Goal: Find specific page/section: Find specific page/section

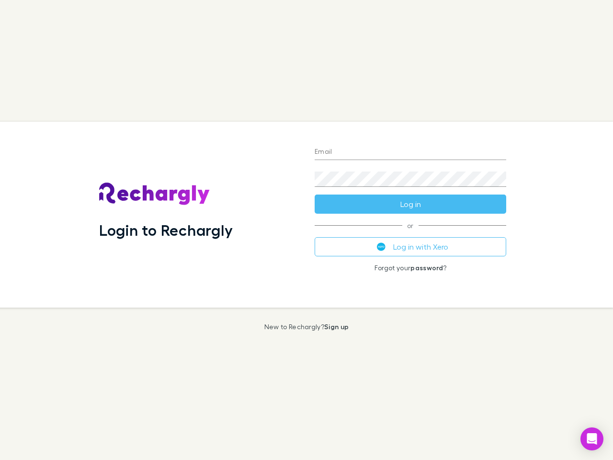
click at [306, 230] on div "Login to Rechargly" at bounding box center [198, 215] width 215 height 186
click at [410, 152] on input "Email" at bounding box center [410, 152] width 191 height 15
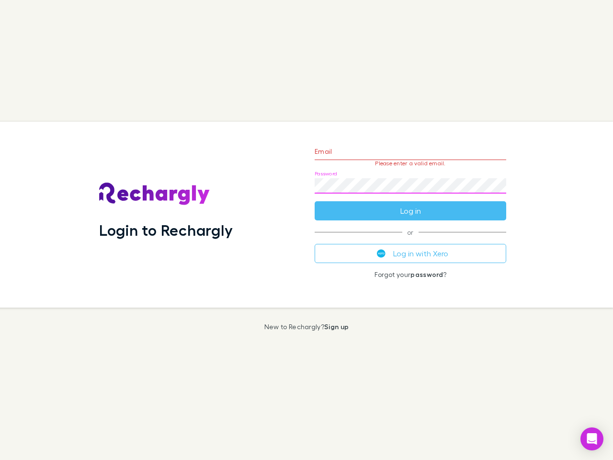
click at [410, 204] on form "Email Please enter a valid email. Password Log in" at bounding box center [410, 178] width 191 height 83
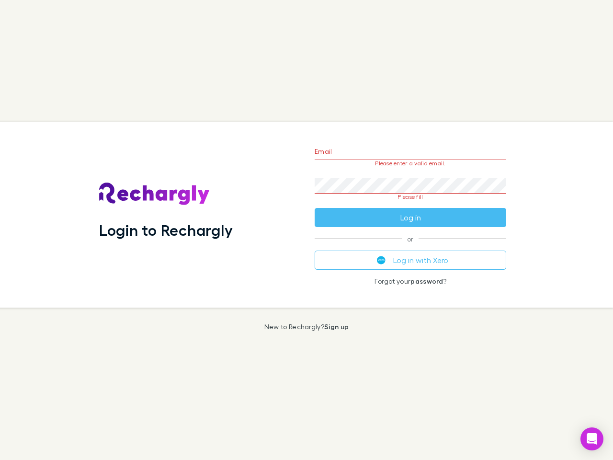
click at [410, 247] on div "Email Please enter a valid email. Password Please fill Log in or Log in with Xe…" at bounding box center [410, 215] width 207 height 186
click at [592, 439] on icon "Open Intercom Messenger" at bounding box center [592, 438] width 10 height 11
